Goal: Information Seeking & Learning: Learn about a topic

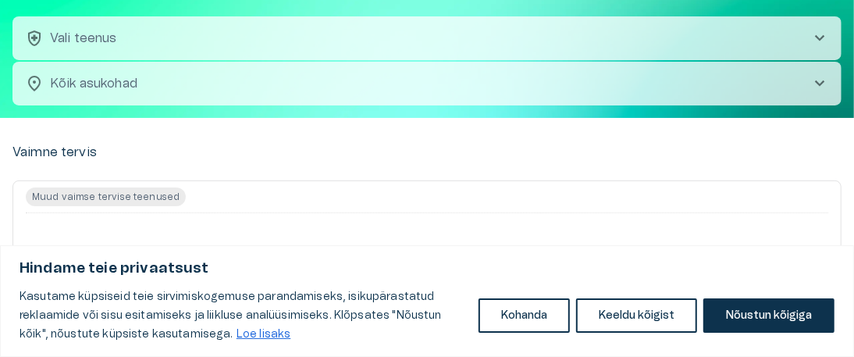
scroll to position [78, 0]
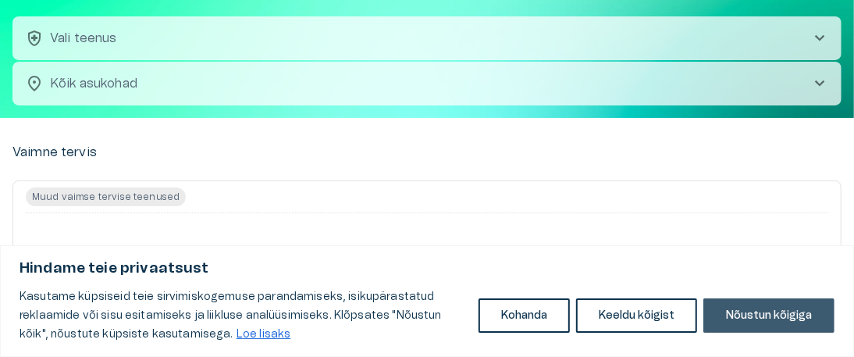
click at [725, 310] on button "Nõustun kõigiga" at bounding box center [768, 315] width 131 height 34
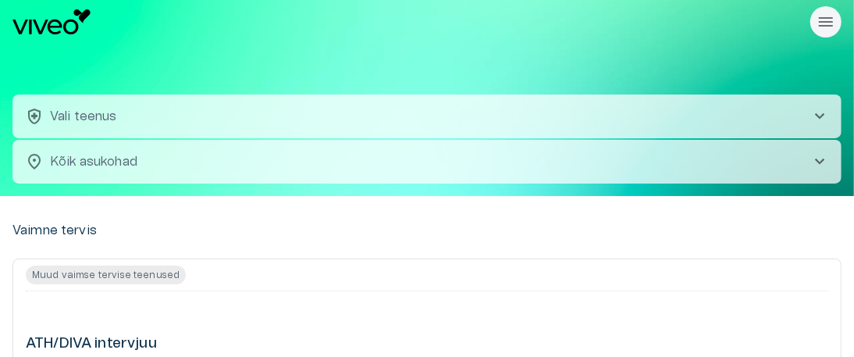
click at [532, 124] on button "health_and_safety Vali teenus chevron_right" at bounding box center [426, 116] width 829 height 44
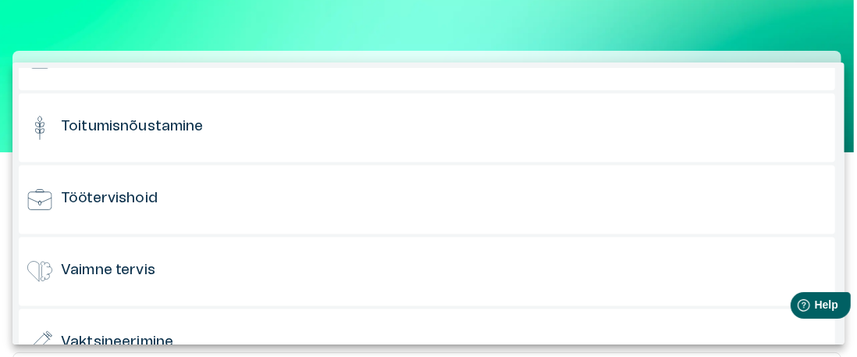
scroll to position [1537, 0]
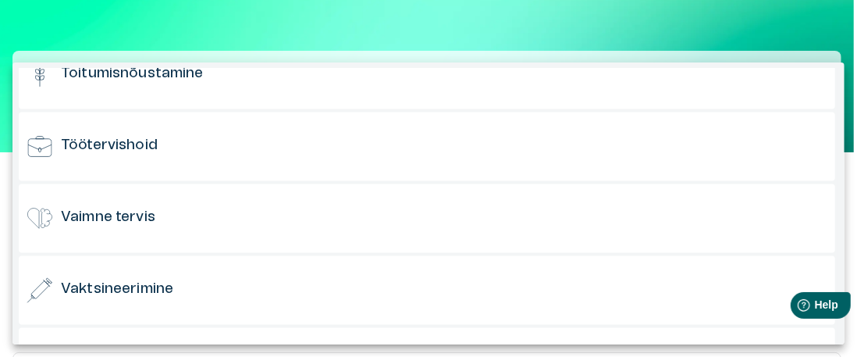
click at [353, 207] on div "Vaimne tervis" at bounding box center [427, 217] width 816 height 69
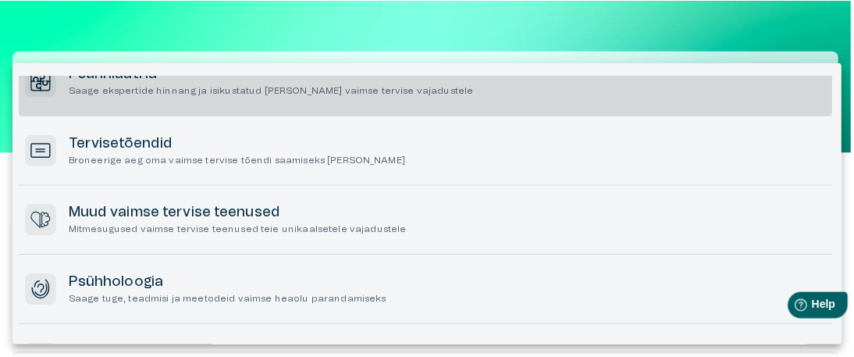
scroll to position [201, 0]
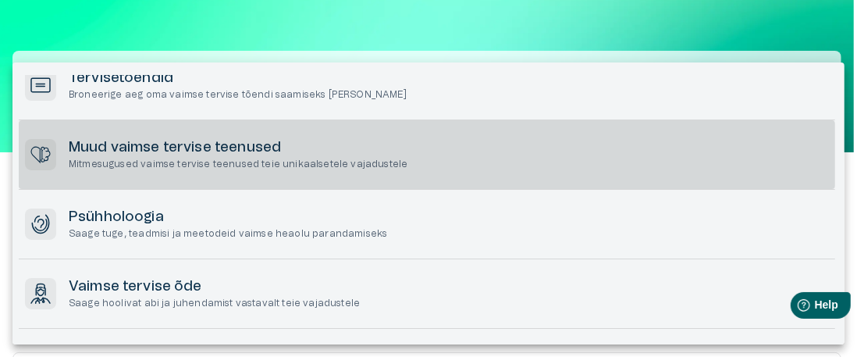
click at [384, 159] on p "Mitmesugused vaimse tervise teenused teie unikaalsetele vajadustele" at bounding box center [238, 164] width 339 height 13
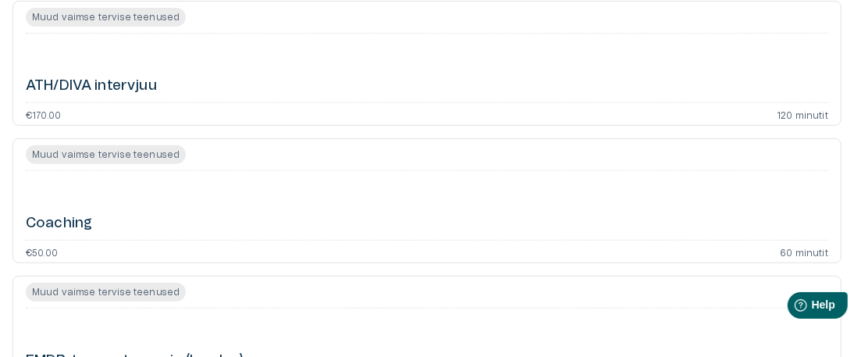
scroll to position [278, 0]
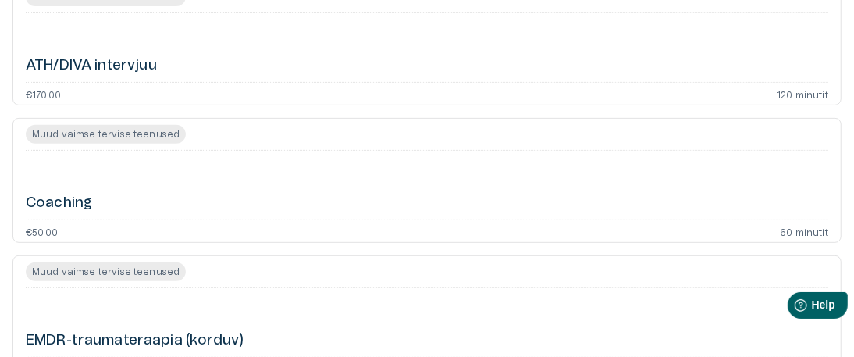
scroll to position [44, 0]
